Goal: Leave review/rating

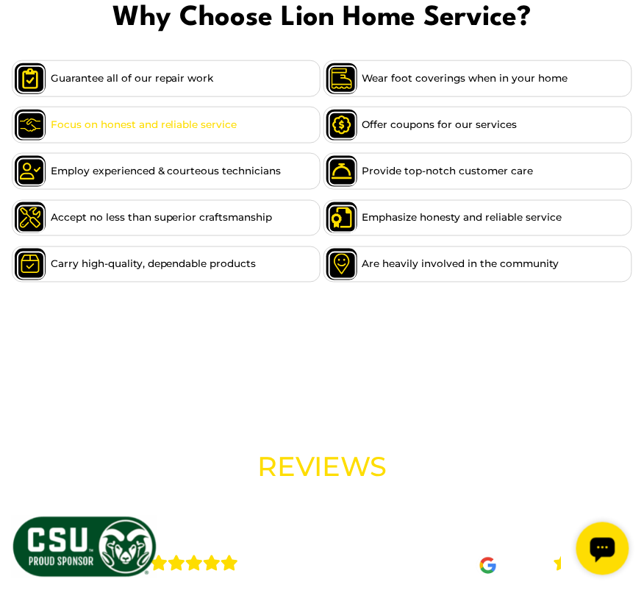
scroll to position [1204, 0]
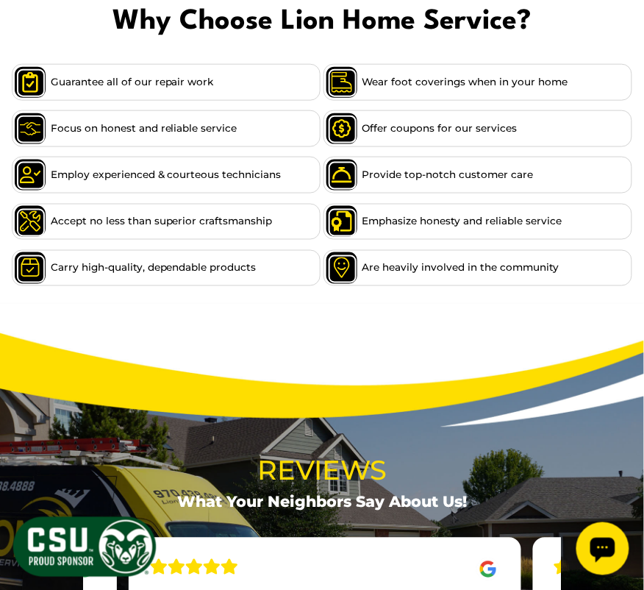
scroll to position [1202, 0]
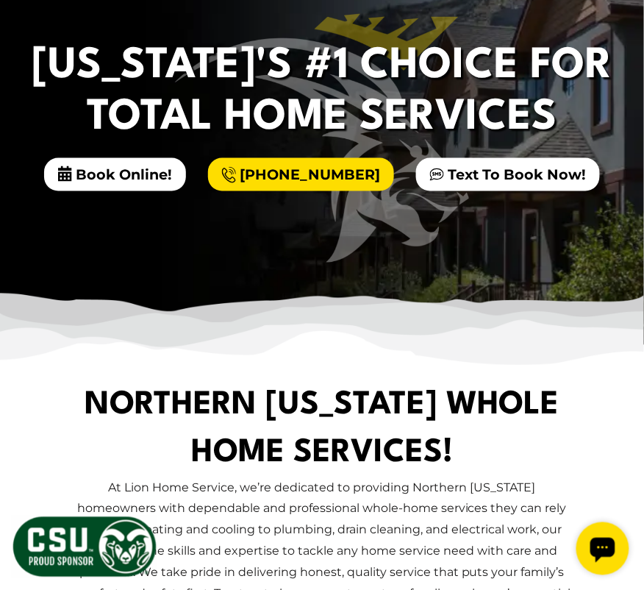
scroll to position [0, 0]
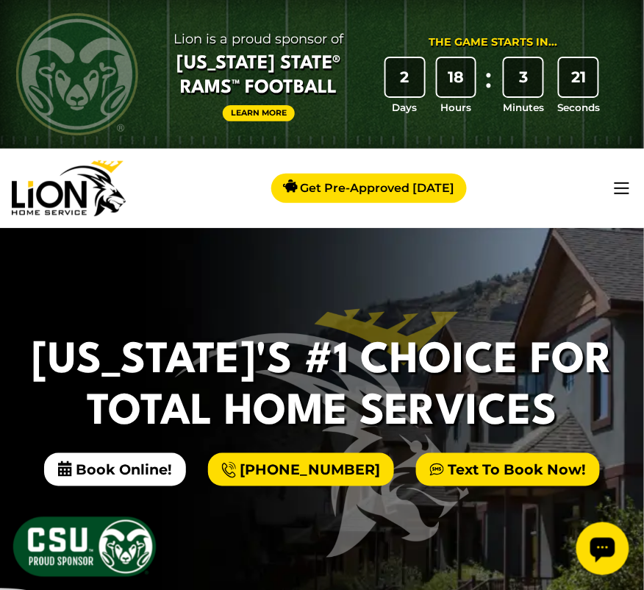
click at [484, 453] on link "Text To Book Now!" at bounding box center [508, 469] width 184 height 32
